Goal: Obtain resource: Obtain resource

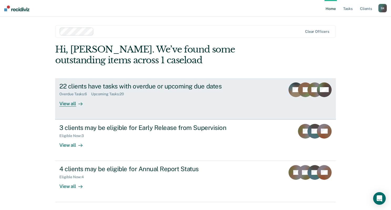
click at [72, 104] on div "View all" at bounding box center [73, 102] width 29 height 10
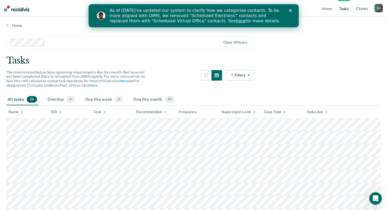
click at [101, 17] on img "Intercom messenger" at bounding box center [101, 16] width 8 height 8
click at [222, 75] on button "button" at bounding box center [217, 75] width 11 height 11
click at [219, 76] on icon "button" at bounding box center [217, 75] width 4 height 4
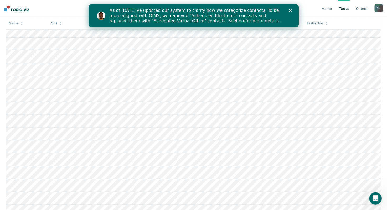
scroll to position [210, 0]
click at [292, 11] on div "Close" at bounding box center [291, 10] width 5 height 3
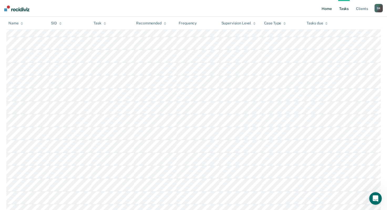
click at [331, 8] on link "Home" at bounding box center [327, 8] width 12 height 17
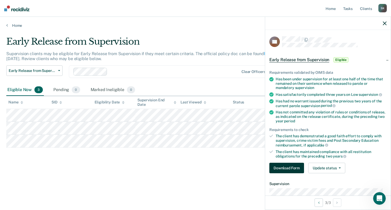
click at [286, 165] on button "Download Form" at bounding box center [287, 168] width 35 height 11
